Goal: Transaction & Acquisition: Purchase product/service

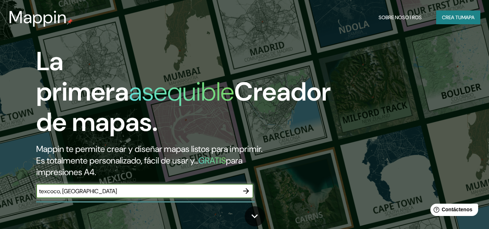
type input "texcoco, [GEOGRAPHIC_DATA]"
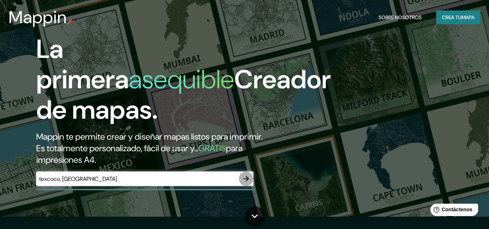
click at [247, 181] on icon "button" at bounding box center [246, 178] width 9 height 9
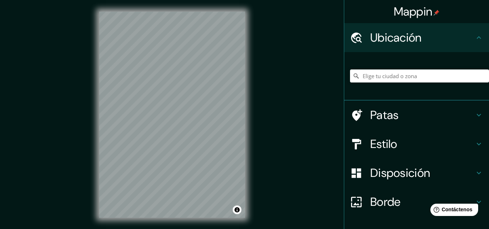
click at [251, 190] on div "© Mapbox © OpenStreetMap Improve this map" at bounding box center [172, 114] width 169 height 229
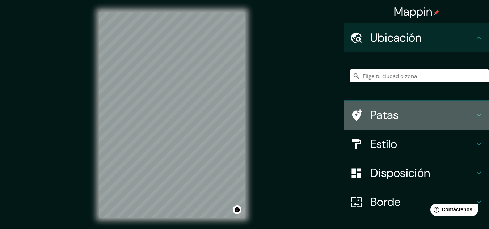
click at [402, 119] on h4 "Patas" at bounding box center [422, 115] width 104 height 14
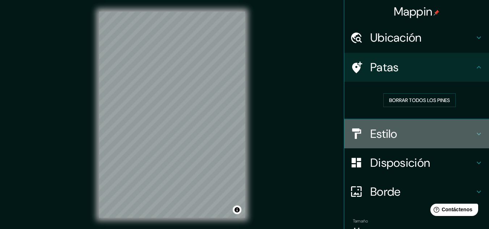
click at [392, 130] on h4 "Estilo" at bounding box center [422, 134] width 104 height 14
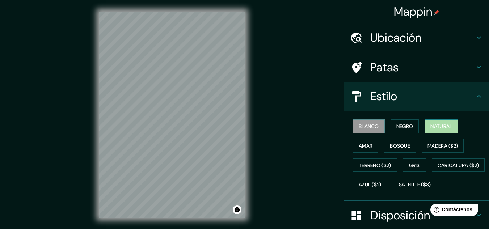
click at [425, 127] on button "Natural" at bounding box center [440, 126] width 33 height 14
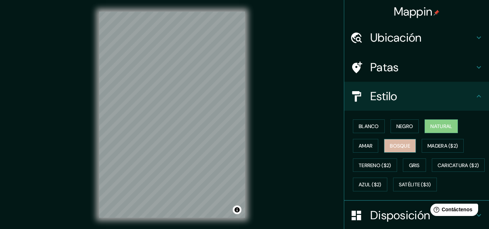
click at [400, 150] on button "Bosque" at bounding box center [400, 146] width 32 height 14
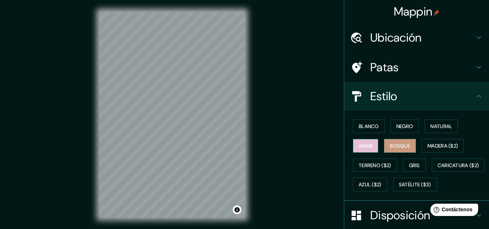
click at [362, 146] on font "Amar" at bounding box center [365, 145] width 14 height 7
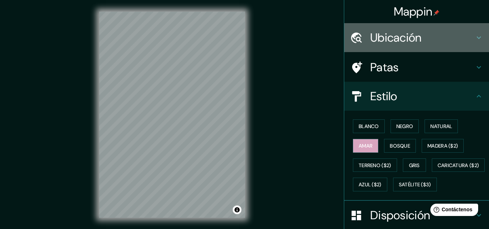
click at [409, 28] on div "Ubicación" at bounding box center [416, 37] width 145 height 29
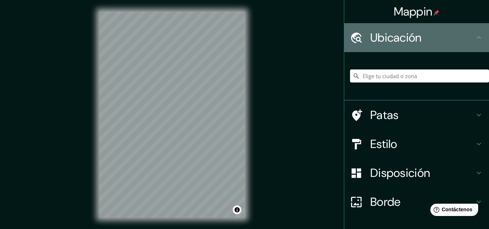
click at [371, 34] on font "Ubicación" at bounding box center [395, 37] width 51 height 15
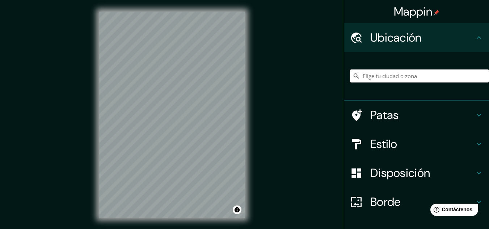
click at [376, 75] on input "Elige tu ciudad o zona" at bounding box center [419, 75] width 139 height 13
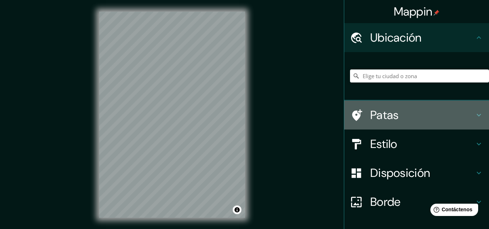
click at [403, 110] on h4 "Patas" at bounding box center [422, 115] width 104 height 14
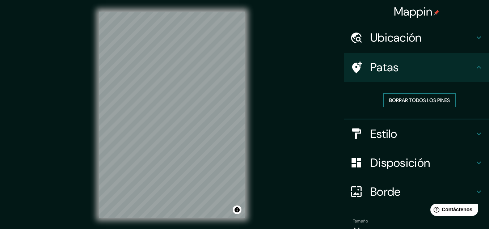
click at [418, 101] on font "Borrar todos los pines" at bounding box center [419, 100] width 61 height 7
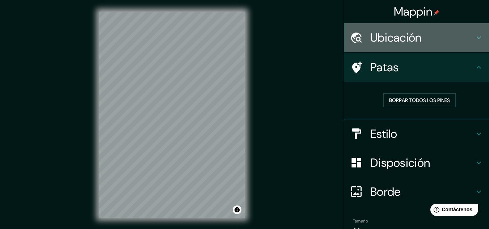
click at [456, 34] on h4 "Ubicación" at bounding box center [422, 37] width 104 height 14
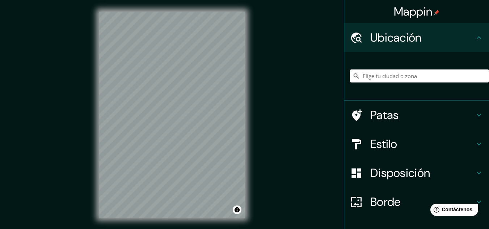
click at [359, 72] on input "Elige tu ciudad o zona" at bounding box center [419, 75] width 139 height 13
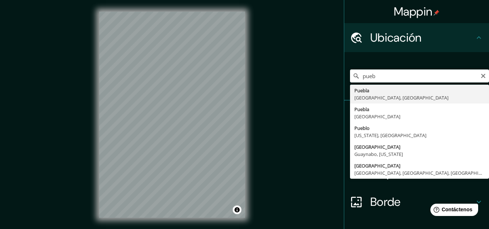
type input "[GEOGRAPHIC_DATA], [GEOGRAPHIC_DATA], [GEOGRAPHIC_DATA]"
